Goal: Find specific page/section: Find specific page/section

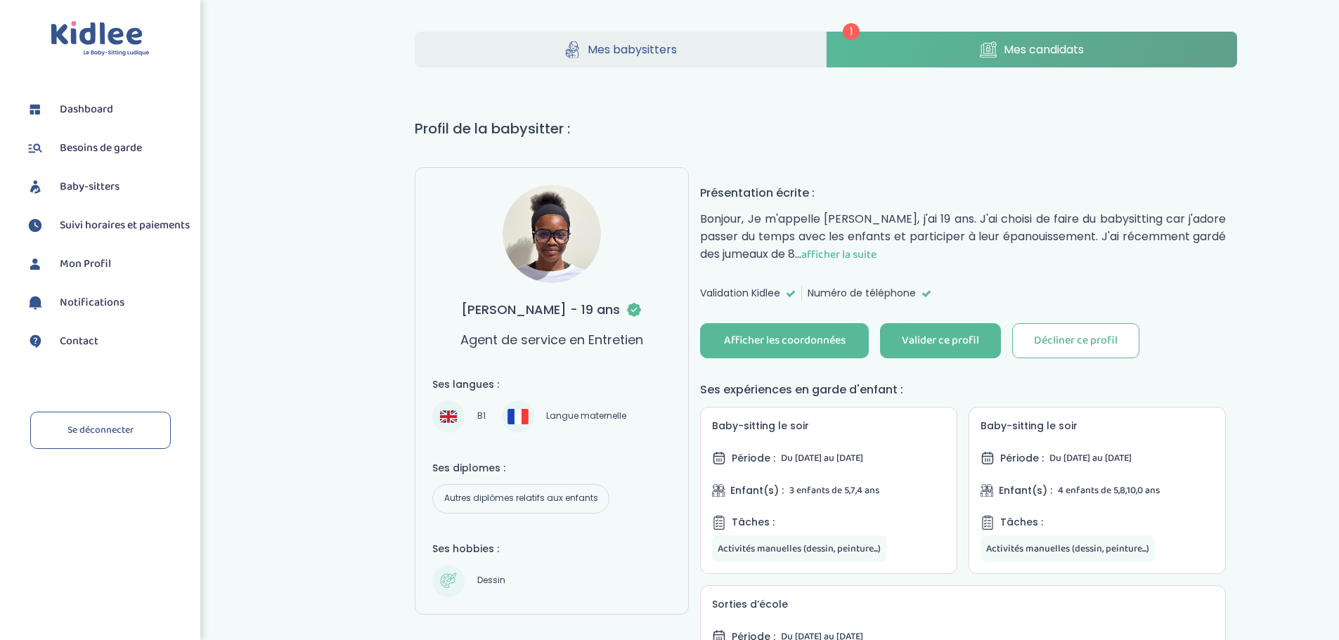
click at [877, 254] on span "afficher la suite" at bounding box center [838, 255] width 75 height 18
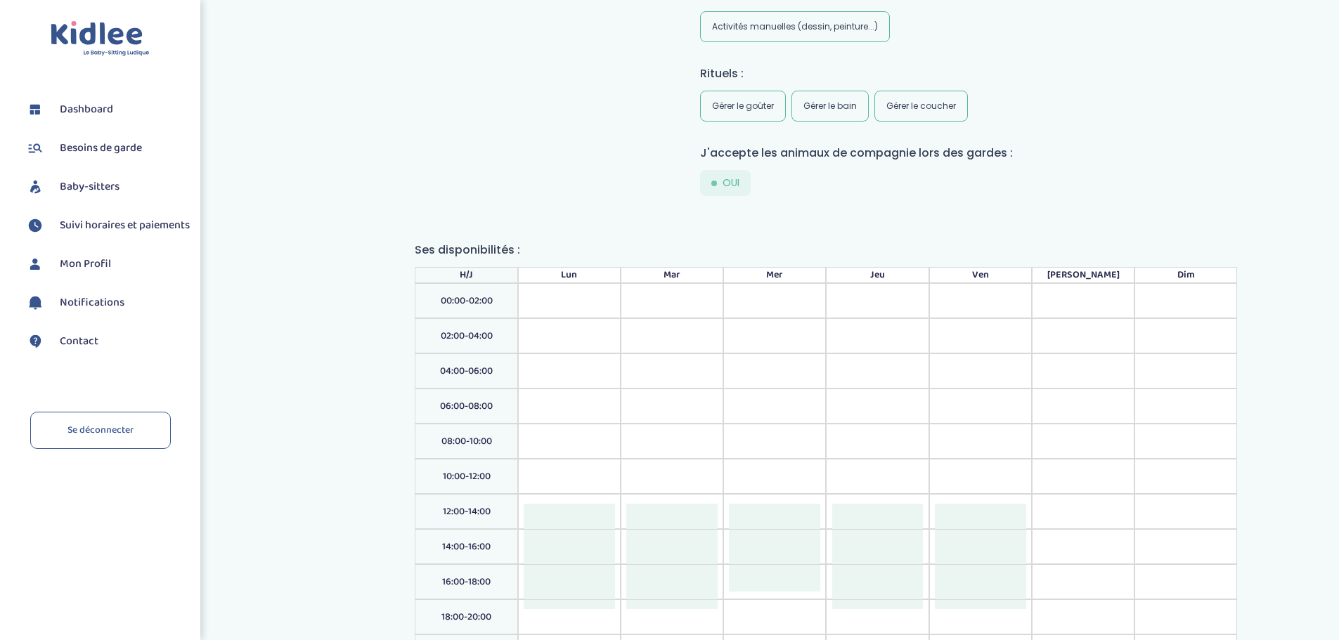
scroll to position [1471, 0]
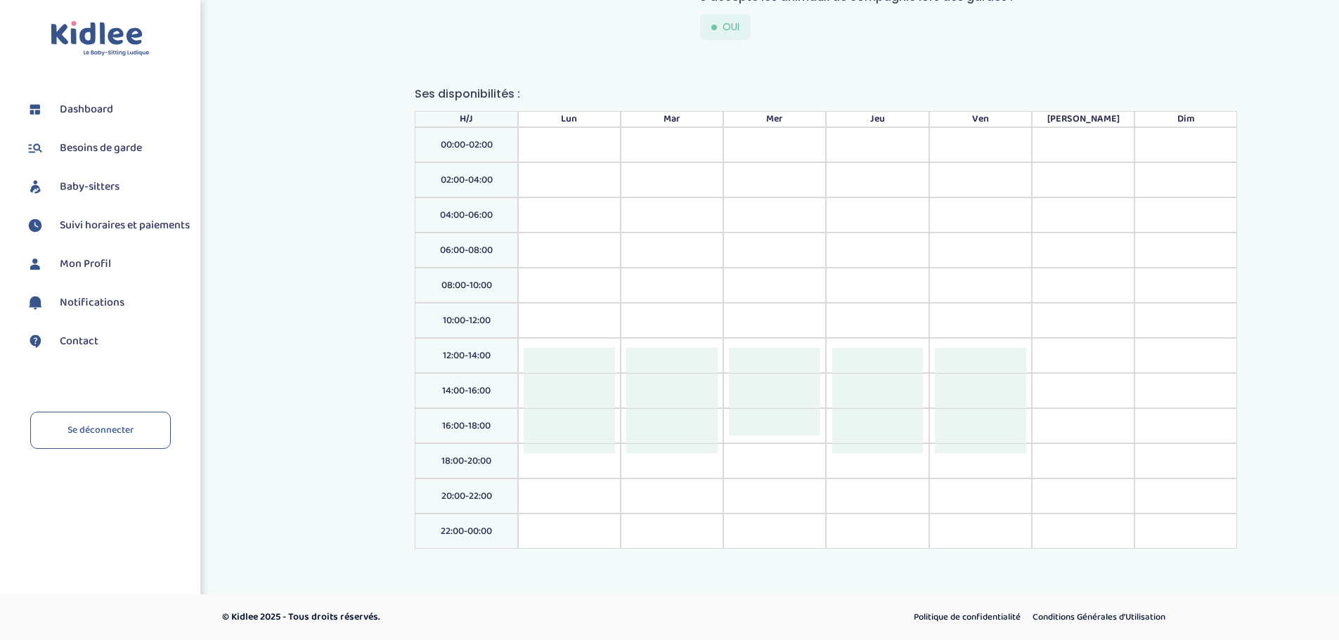
click at [548, 377] on div at bounding box center [569, 391] width 91 height 35
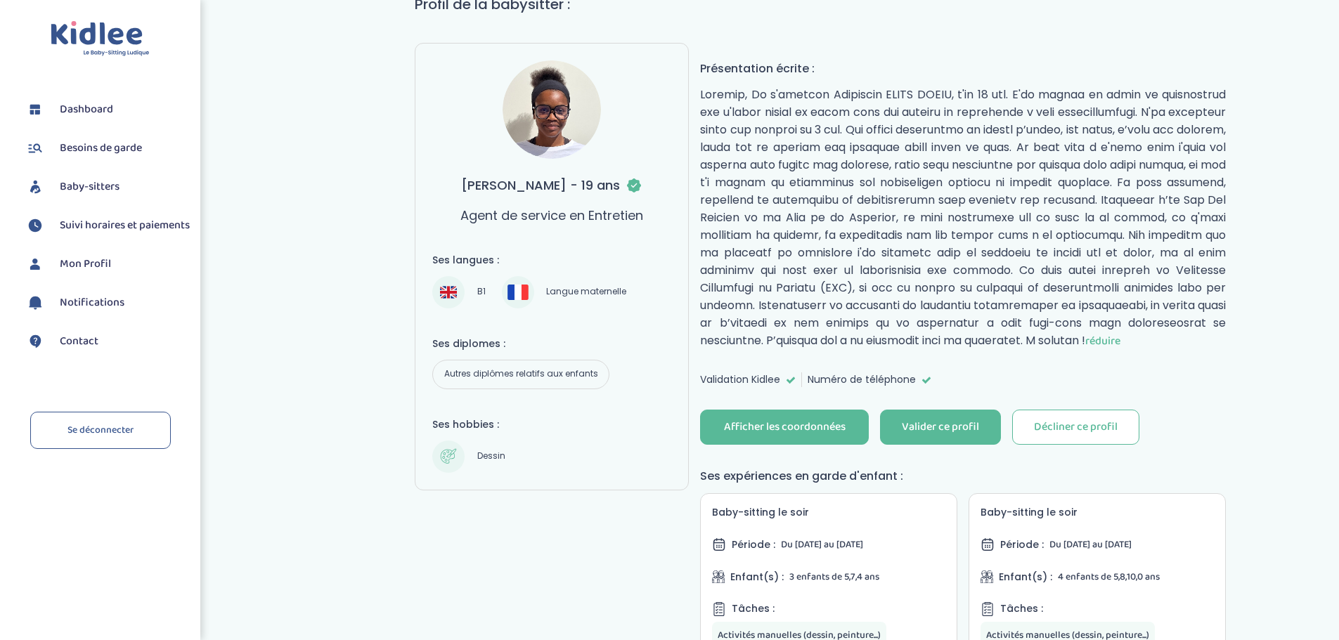
scroll to position [65, 0]
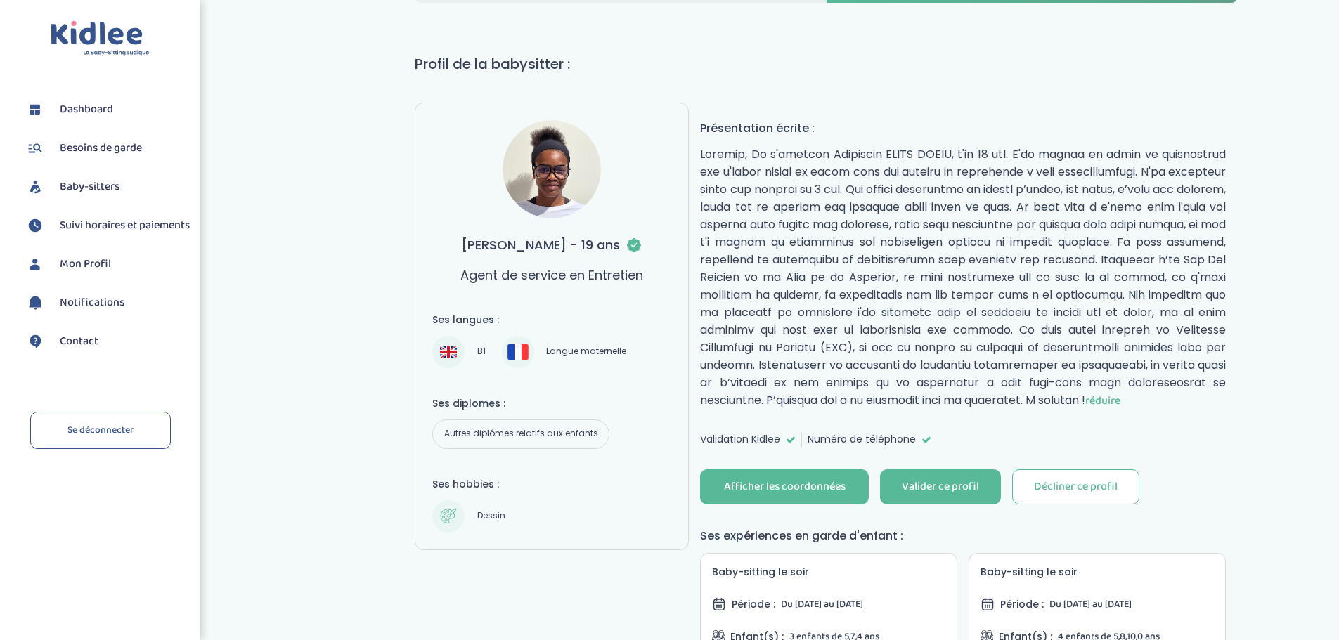
click at [91, 187] on span "Baby-sitters" at bounding box center [90, 187] width 60 height 17
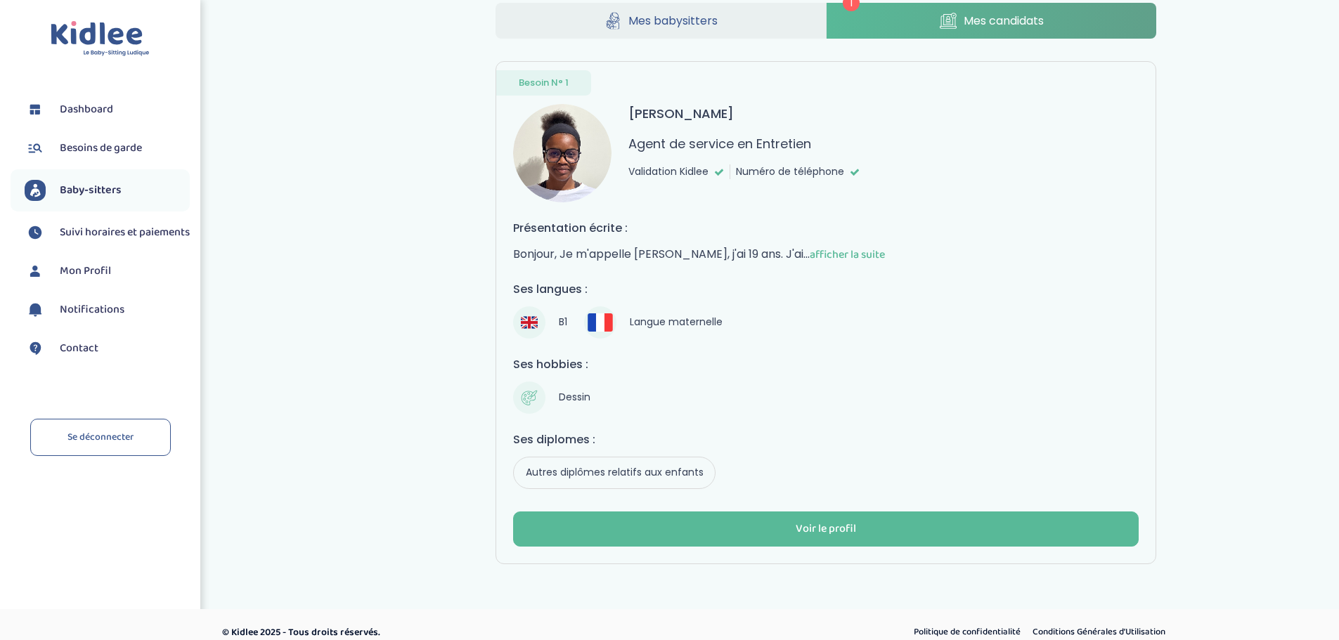
scroll to position [44, 0]
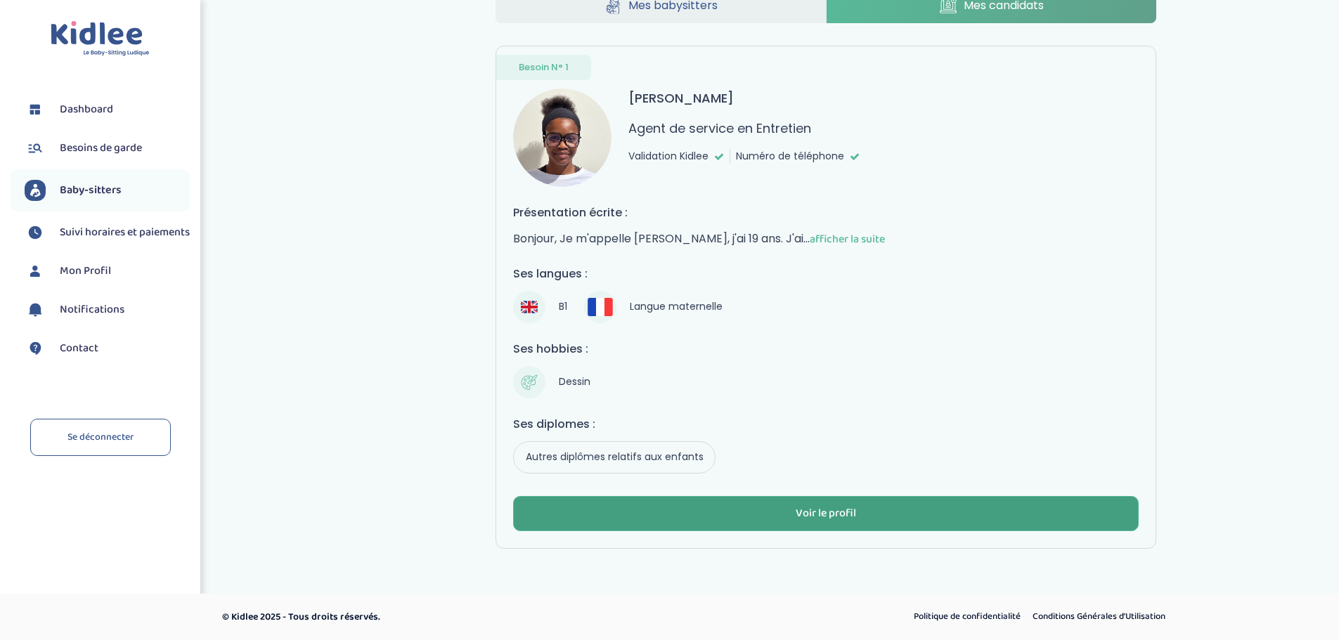
click at [823, 508] on div "Voir le profil" at bounding box center [826, 514] width 60 height 16
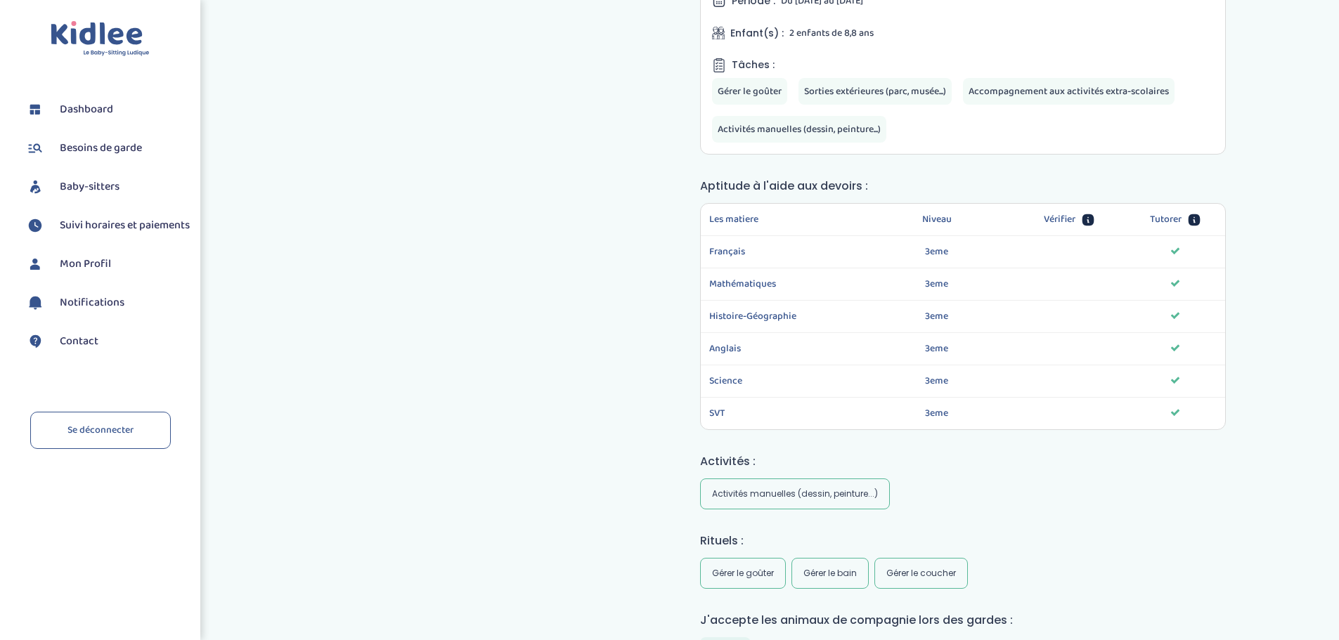
scroll to position [487, 0]
